Goal: Transaction & Acquisition: Purchase product/service

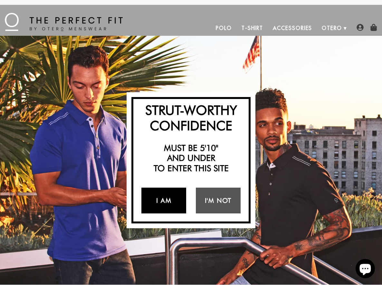
scroll to position [0, 0]
click at [159, 198] on link "I Am" at bounding box center [163, 201] width 45 height 26
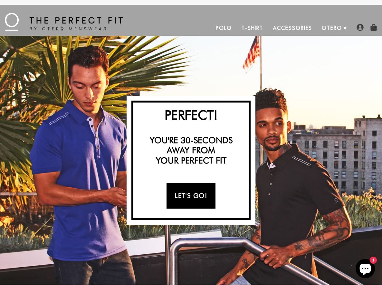
click at [190, 196] on link "Let's Go!" at bounding box center [191, 196] width 49 height 26
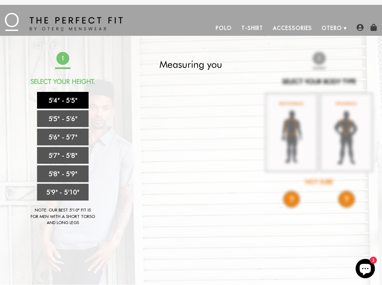
click at [61, 97] on link "5'4" - 5'5"" at bounding box center [63, 100] width 52 height 17
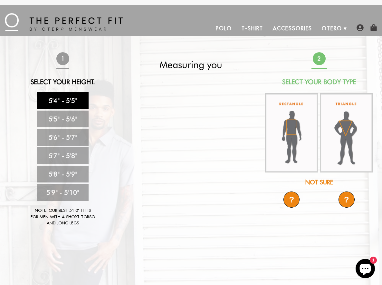
scroll to position [0, 0]
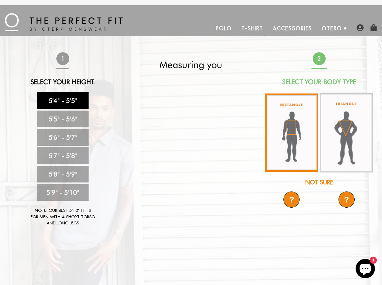
click at [289, 123] on img at bounding box center [291, 132] width 53 height 78
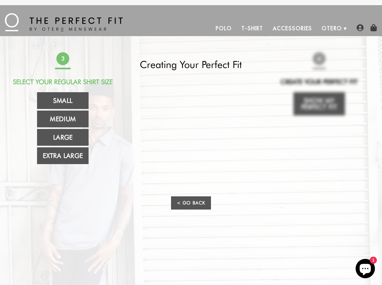
scroll to position [1, 0]
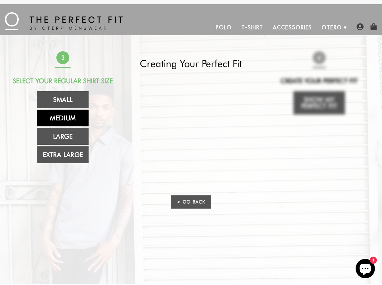
click at [59, 115] on link "Medium" at bounding box center [63, 118] width 52 height 17
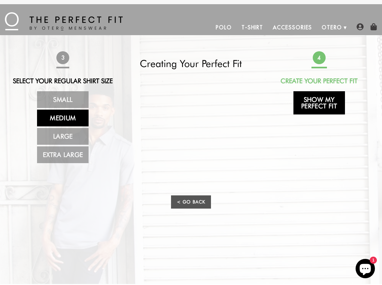
click at [321, 100] on link "Show My Perfect Fit" at bounding box center [320, 102] width 52 height 23
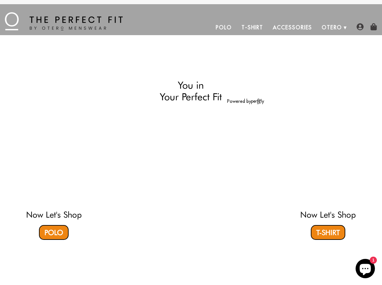
select select "M"
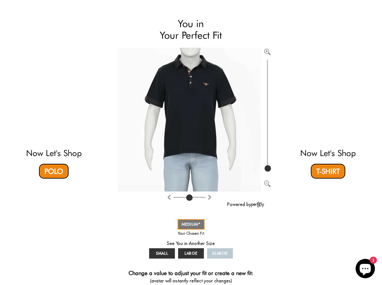
scroll to position [41, 0]
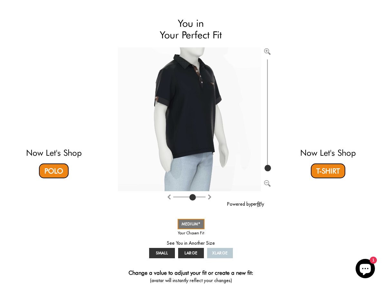
type input "4"
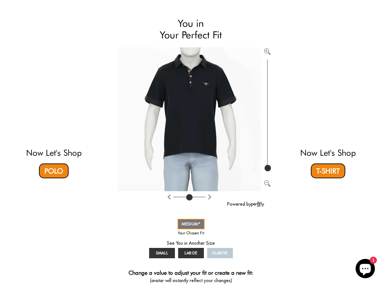
click at [189, 199] on input "range" at bounding box center [189, 198] width 32 height 1
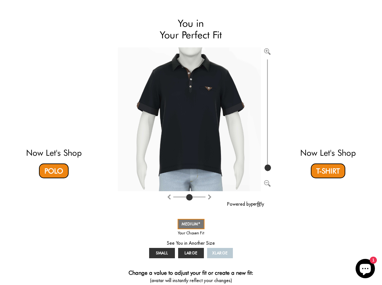
type input "100"
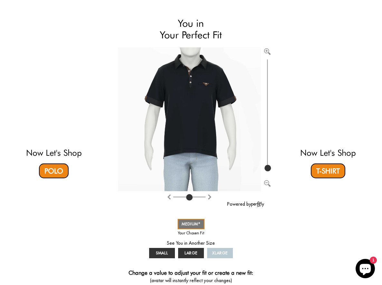
drag, startPoint x: 269, startPoint y: 167, endPoint x: 270, endPoint y: 185, distance: 17.7
click at [270, 185] on div at bounding box center [196, 125] width 156 height 157
click at [329, 108] on video at bounding box center [328, 96] width 185 height 92
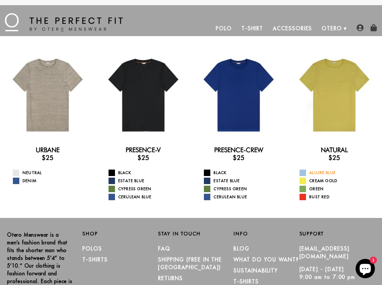
click at [302, 171] on span at bounding box center [303, 173] width 6 height 6
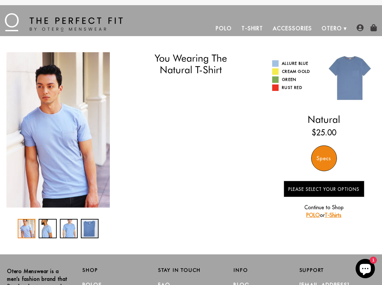
select select "M"
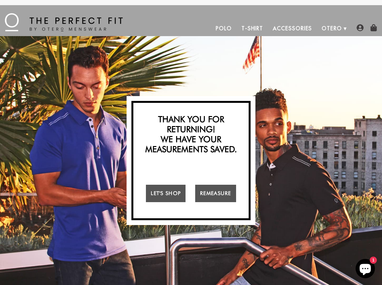
scroll to position [0, 0]
